Goal: Task Accomplishment & Management: Manage account settings

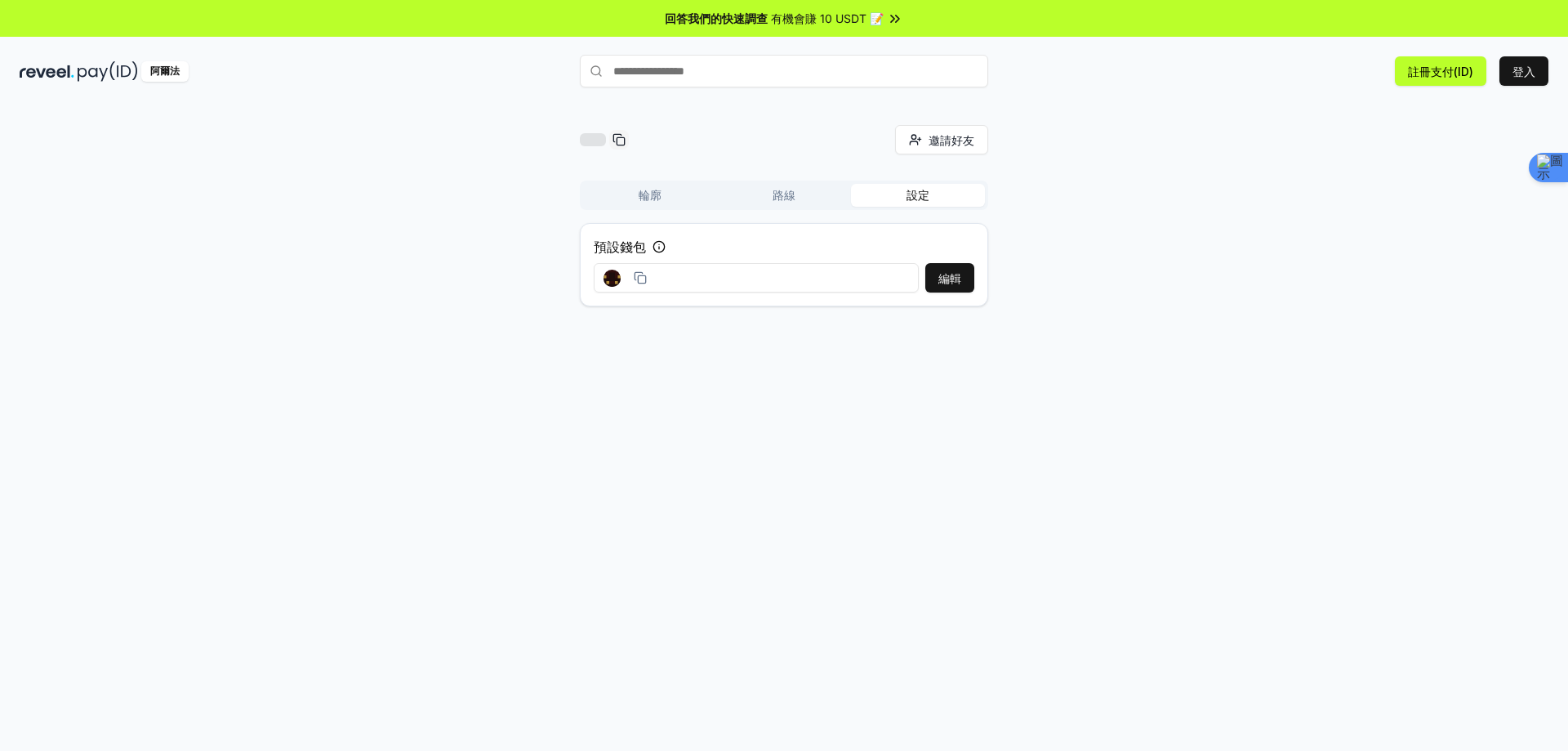
click at [784, 186] on button "路線" at bounding box center [784, 195] width 134 height 23
click at [670, 191] on button "輪廓" at bounding box center [649, 195] width 134 height 23
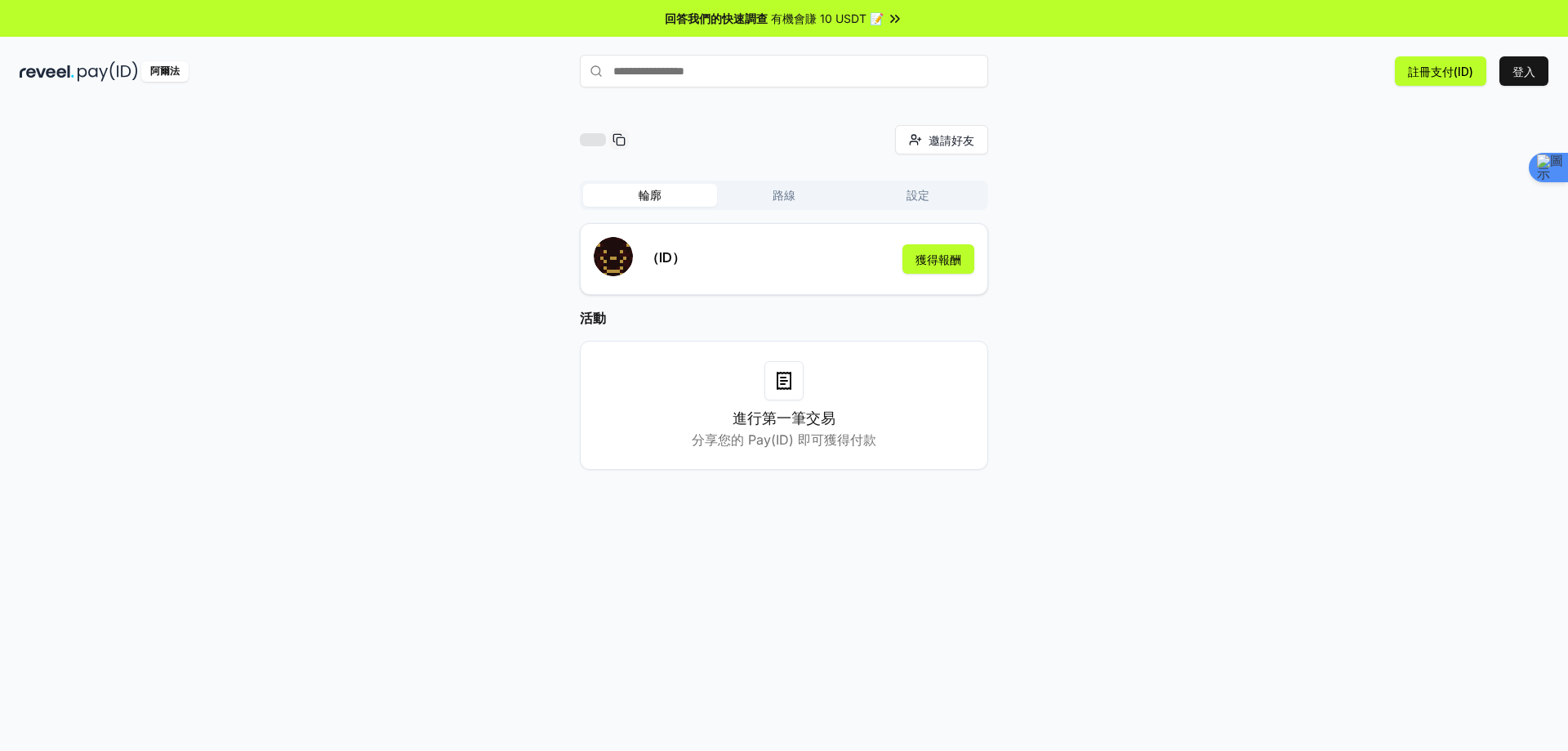
click at [609, 259] on g "submit" at bounding box center [613, 256] width 39 height 39
click at [619, 262] on g "submit" at bounding box center [613, 256] width 39 height 39
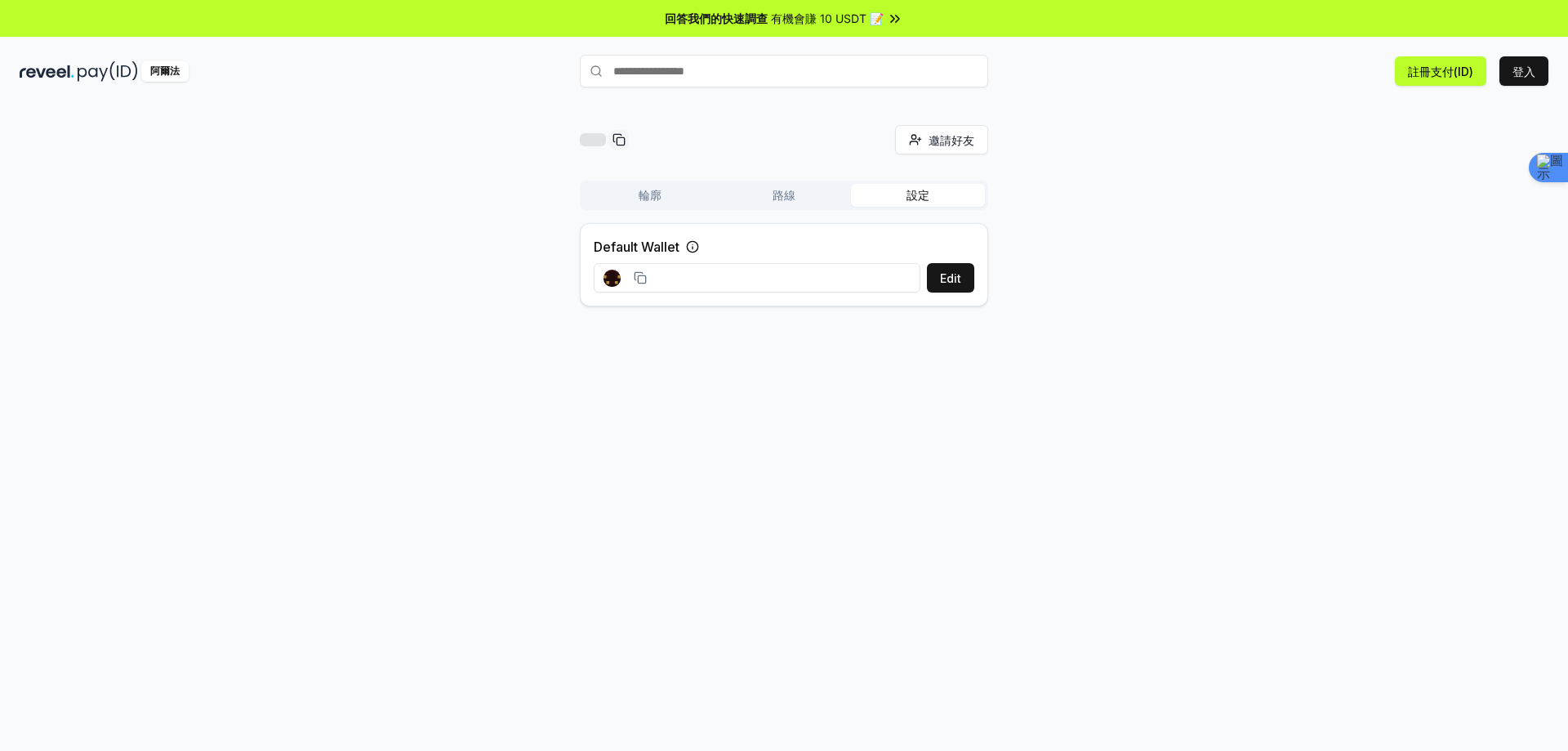
click at [923, 189] on font "設定" at bounding box center [918, 195] width 23 height 14
click at [946, 275] on font "編輯" at bounding box center [950, 278] width 23 height 14
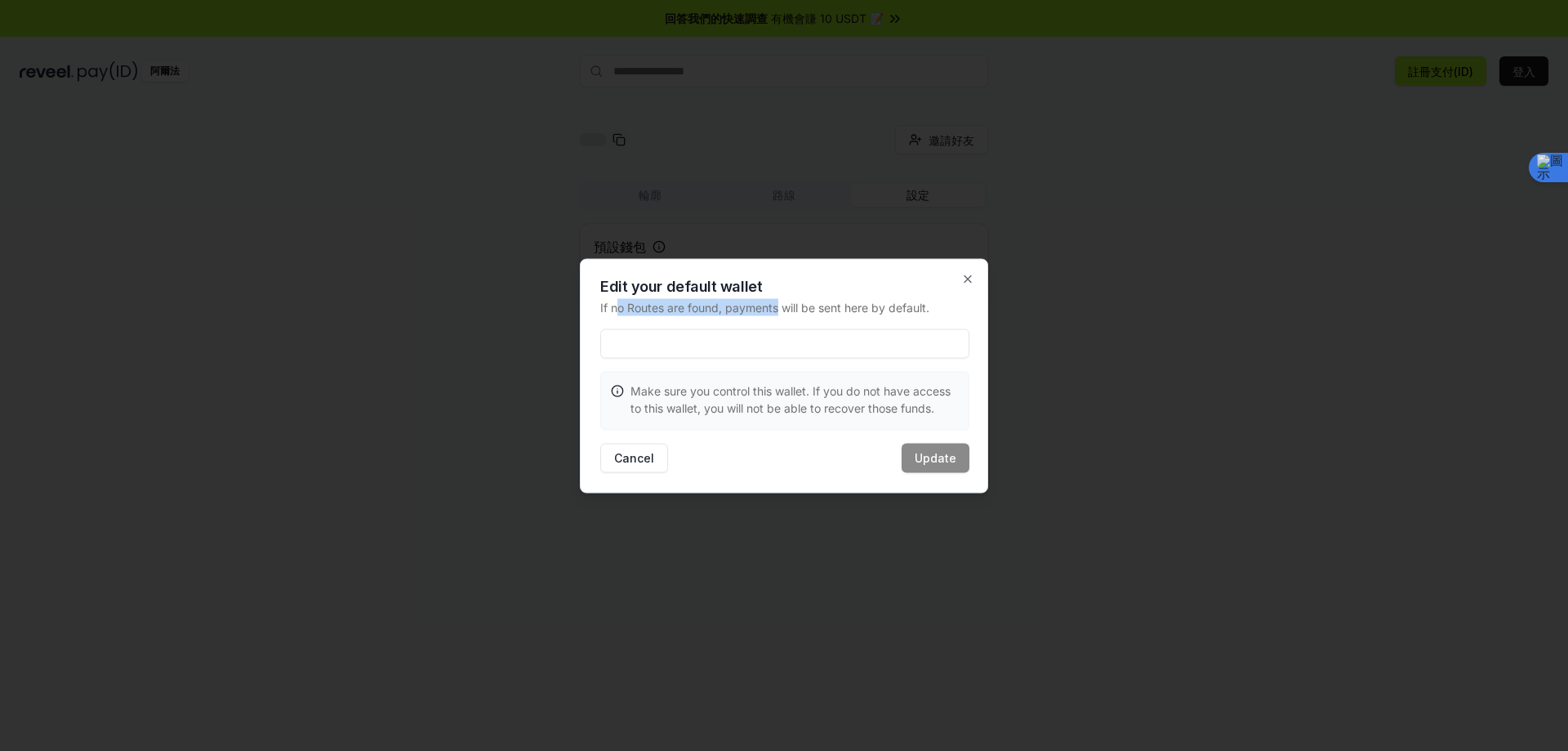
drag, startPoint x: 620, startPoint y: 302, endPoint x: 786, endPoint y: 301, distance: 166.0
click at [782, 300] on p "If no Routes are found, payments will be sent here by default." at bounding box center [784, 307] width 369 height 17
click at [820, 301] on p "If no Routes are found, payments will be sent here by default." at bounding box center [784, 307] width 369 height 17
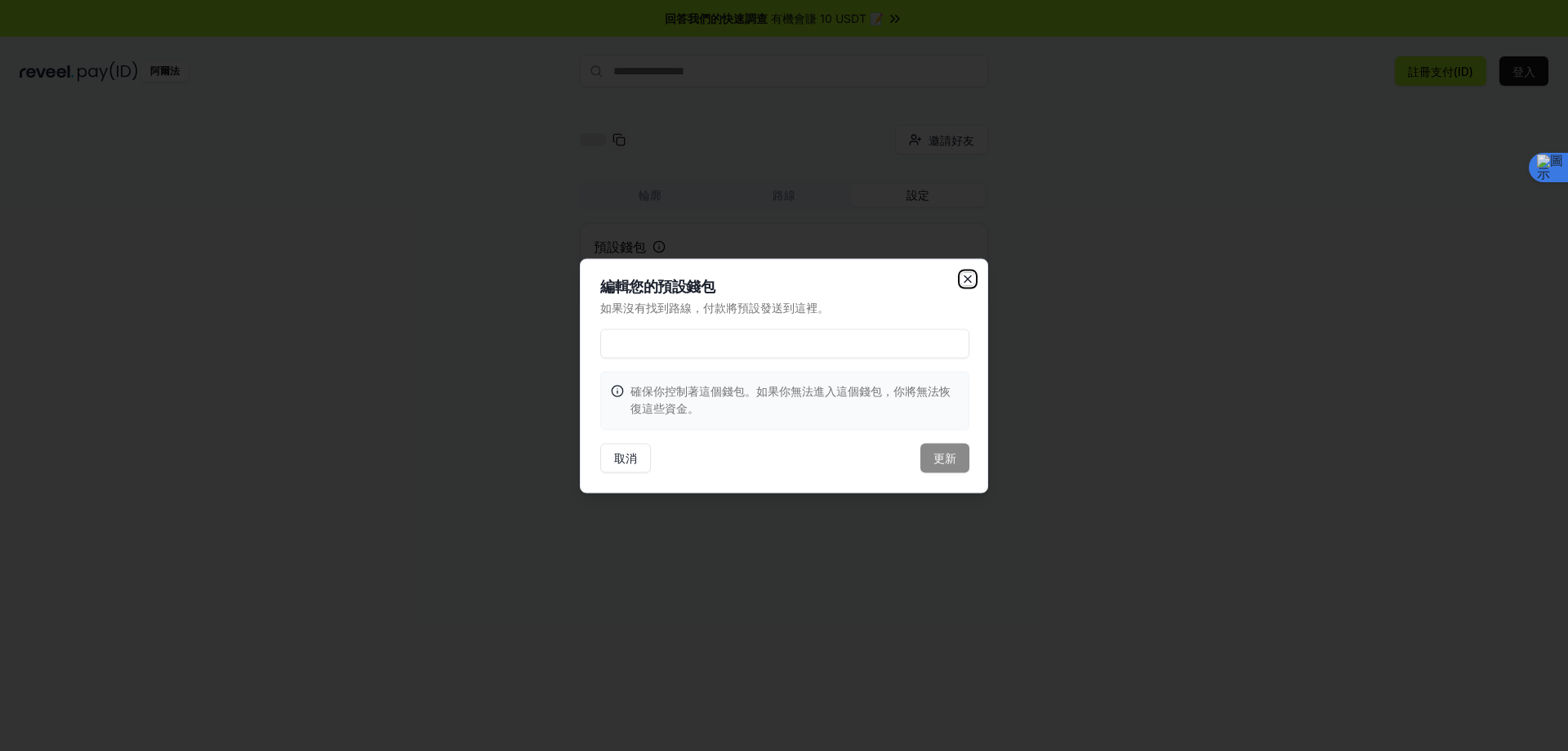
click at [971, 272] on icon "button" at bounding box center [967, 278] width 13 height 13
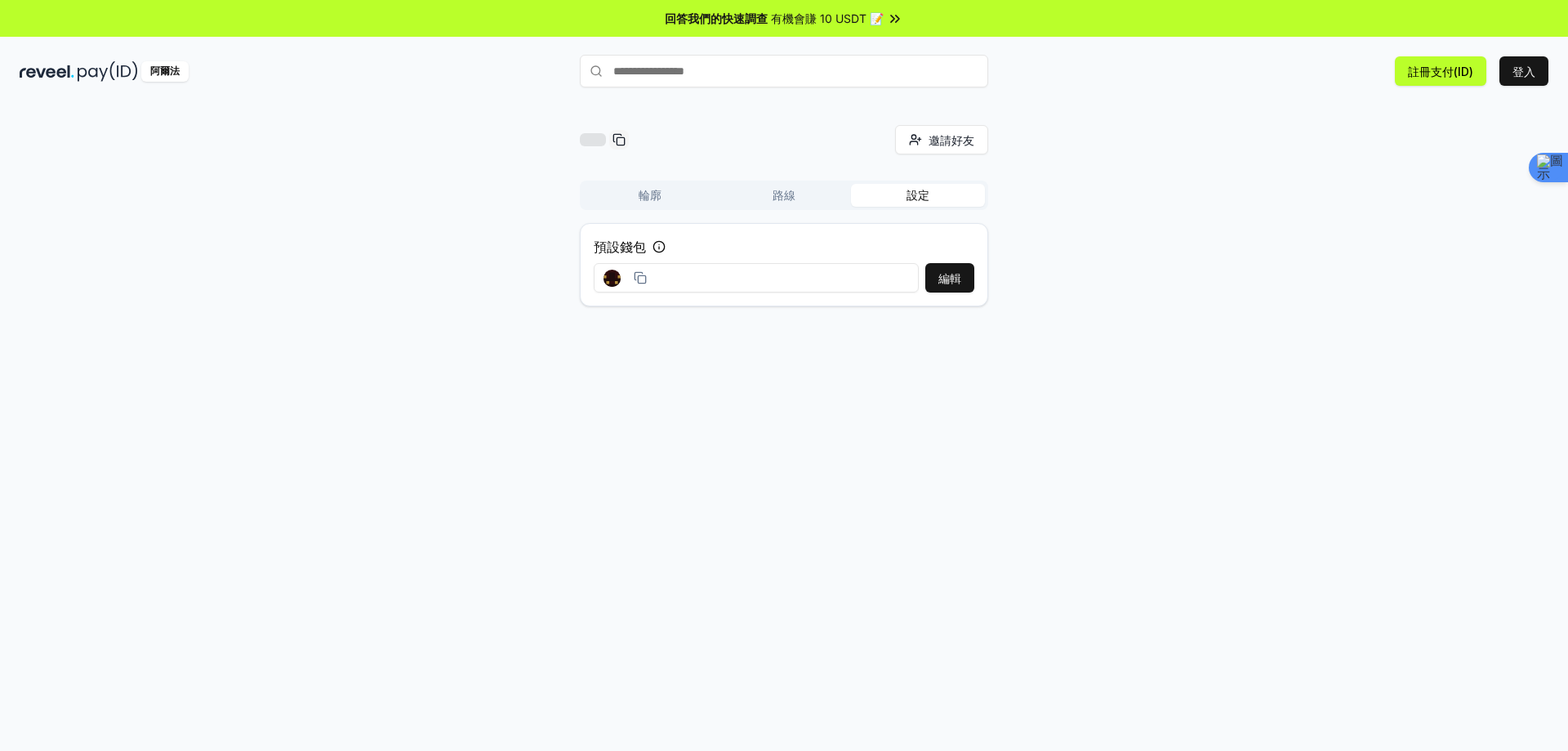
click at [1048, 335] on div "邀請好友 邀請 輪廓 路線 設定 預設錢包 編輯" at bounding box center [784, 445] width 1568 height 705
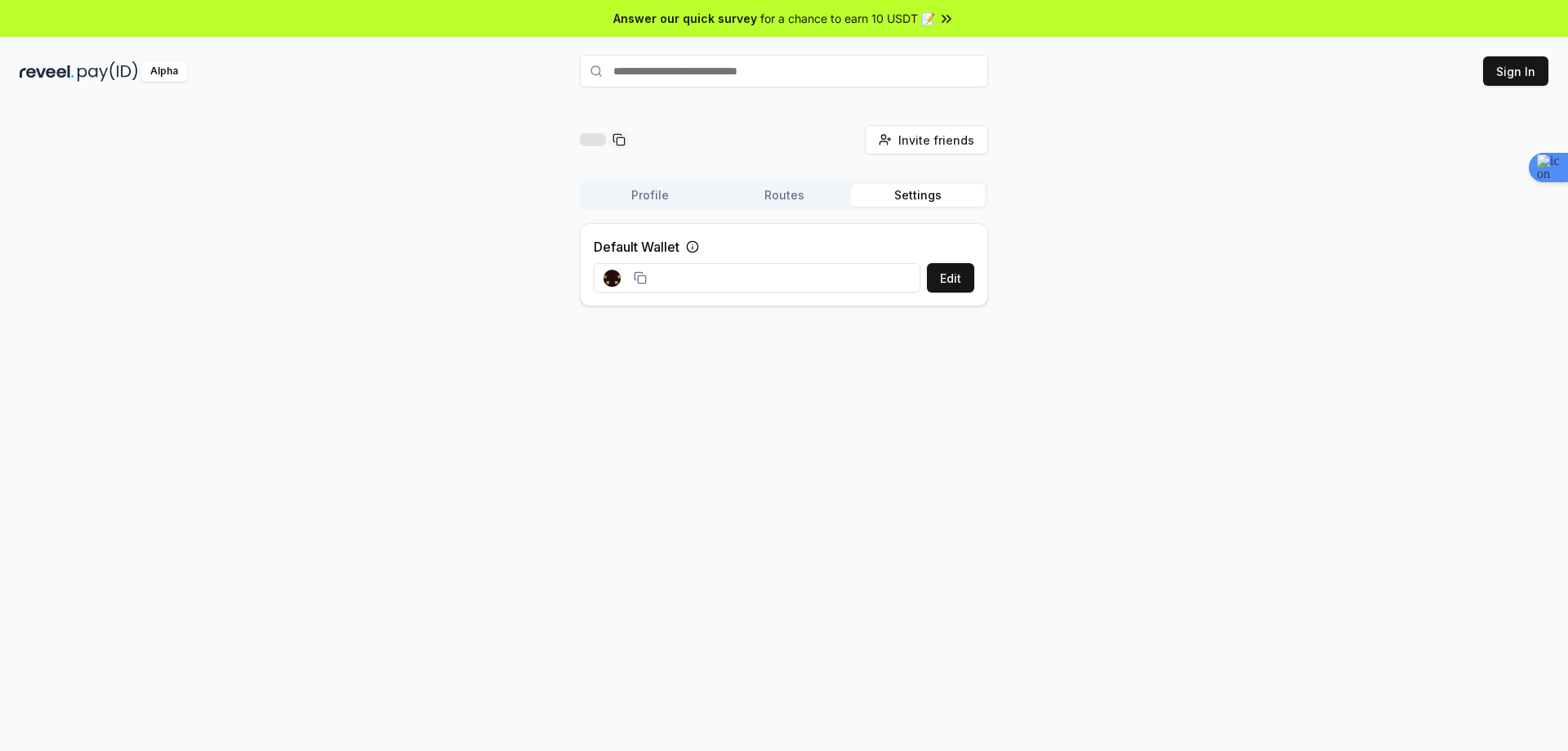
drag, startPoint x: 1009, startPoint y: 365, endPoint x: 993, endPoint y: 367, distance: 16.1
click at [1008, 366] on div "Invite friends Invite Profile Routes Settings Default Wallet Edit" at bounding box center [784, 445] width 1568 height 705
drag, startPoint x: 1413, startPoint y: 119, endPoint x: 1496, endPoint y: 83, distance: 90.5
click at [1416, 117] on div "Invite friends Invite Profile Routes Settings Default Wallet Edit" at bounding box center [784, 445] width 1568 height 705
